Goal: Task Accomplishment & Management: Use online tool/utility

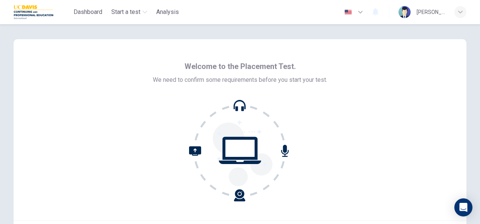
click at [290, 151] on div at bounding box center [240, 151] width 174 height 102
click at [281, 152] on icon at bounding box center [240, 151] width 102 height 102
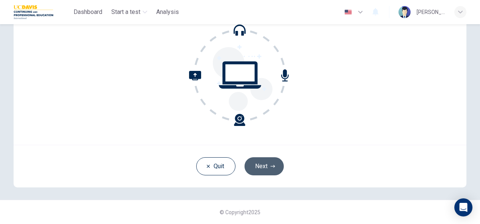
click at [259, 169] on button "Next" at bounding box center [264, 166] width 39 height 18
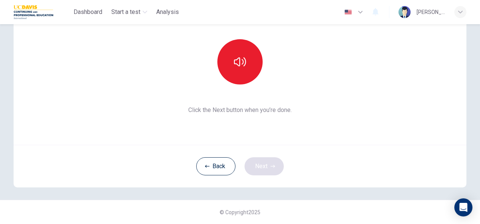
scroll to position [0, 0]
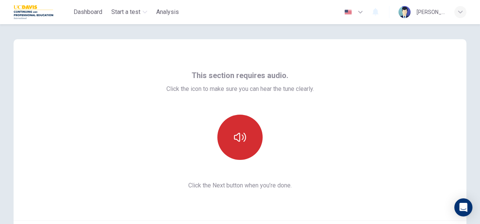
click at [245, 143] on button "button" at bounding box center [239, 137] width 45 height 45
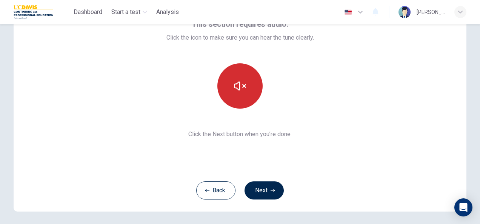
scroll to position [54, 0]
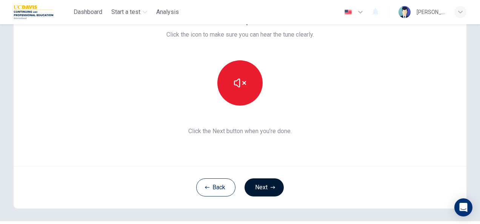
click at [257, 183] on button "Next" at bounding box center [264, 188] width 39 height 18
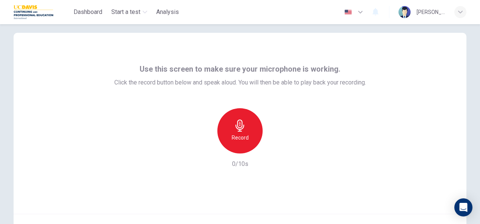
scroll to position [6, 0]
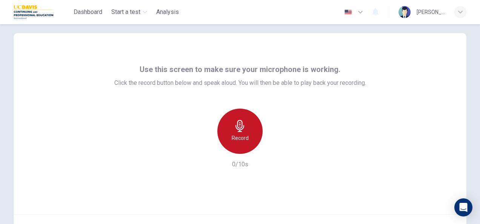
click at [231, 129] on div "Record" at bounding box center [239, 131] width 45 height 45
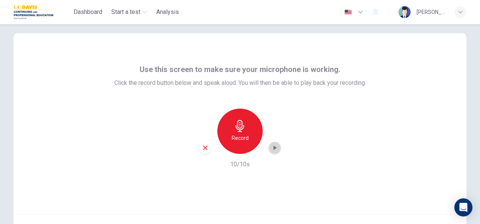
click at [271, 150] on icon "button" at bounding box center [275, 148] width 8 height 8
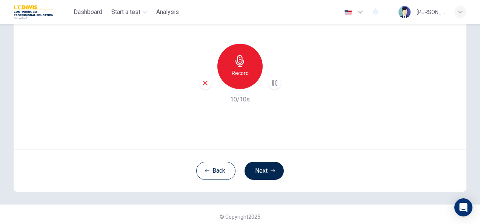
scroll to position [75, 0]
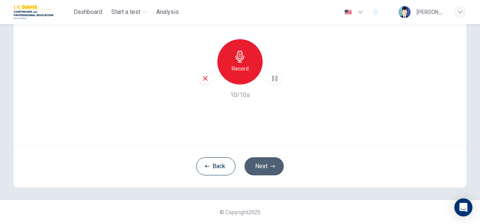
click at [261, 169] on button "Next" at bounding box center [264, 166] width 39 height 18
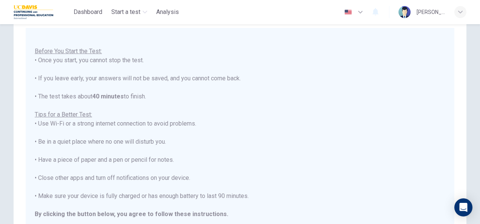
scroll to position [53, 0]
click at [261, 169] on div "You are about to start a Placement Test . Before You Start the Test: • Once you…" at bounding box center [240, 133] width 411 height 208
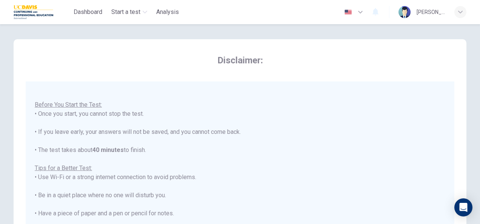
scroll to position [0, 0]
